Goal: Transaction & Acquisition: Subscribe to service/newsletter

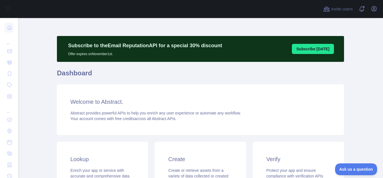
click at [304, 48] on button "Subscribe [DATE]" at bounding box center [313, 49] width 42 height 10
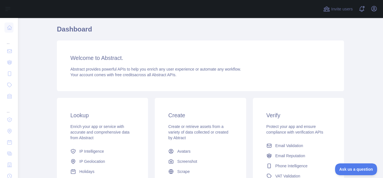
scroll to position [112, 0]
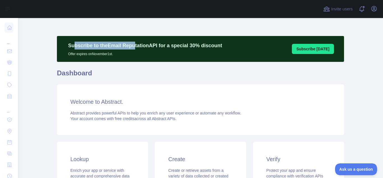
drag, startPoint x: 71, startPoint y: 46, endPoint x: 214, endPoint y: 51, distance: 142.6
click at [214, 51] on div "Subscribe to the Email Reputation API for a special 30 % discount Offer expires…" at bounding box center [145, 49] width 165 height 15
click at [209, 54] on p "Offer expires on [DATE]." at bounding box center [145, 52] width 154 height 7
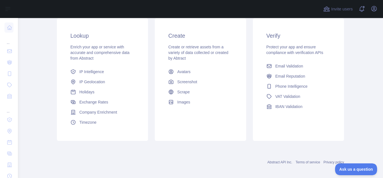
scroll to position [128, 0]
